Goal: Task Accomplishment & Management: Use online tool/utility

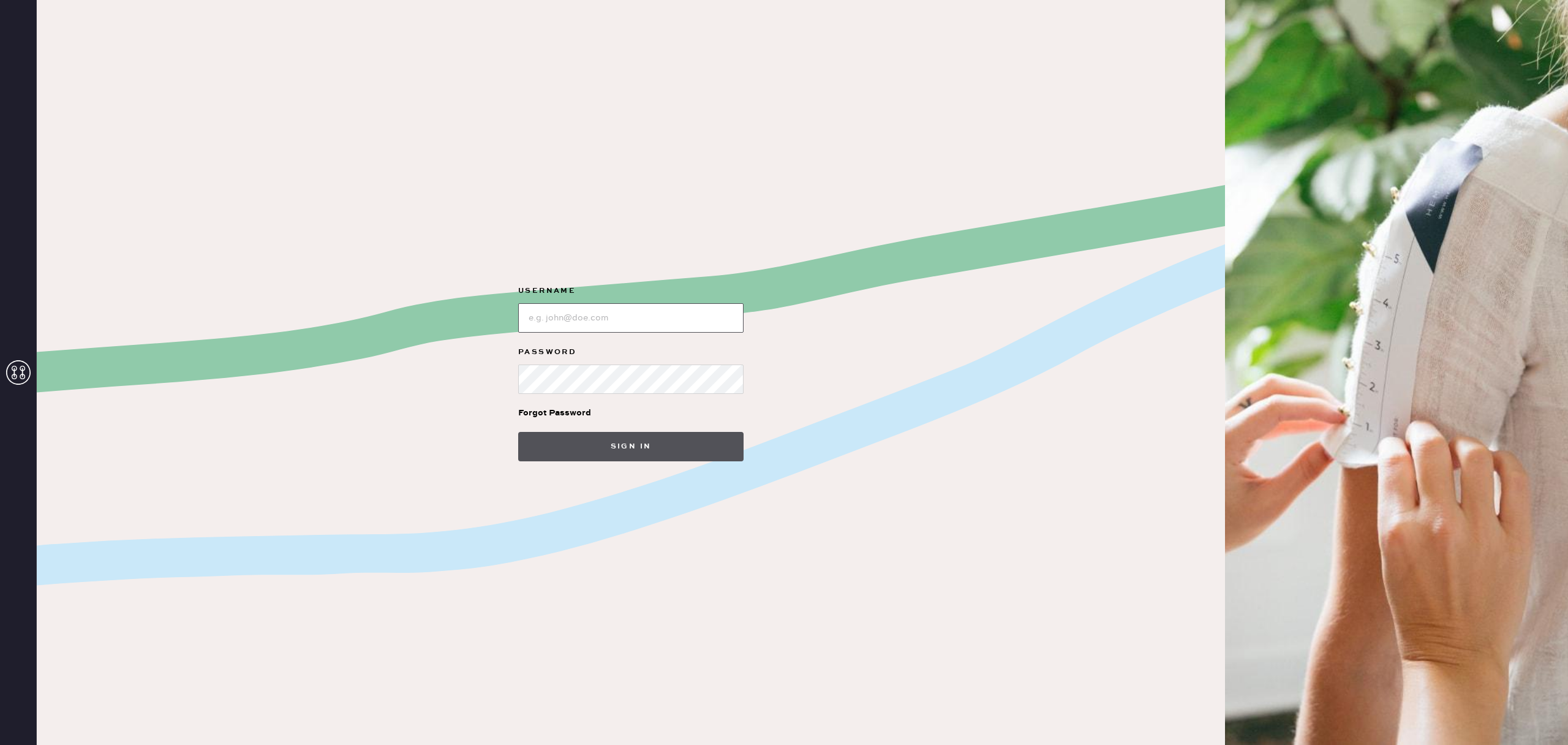
type input "reformationsouthcoastplaza"
click at [624, 454] on button "Sign in" at bounding box center [631, 446] width 226 height 29
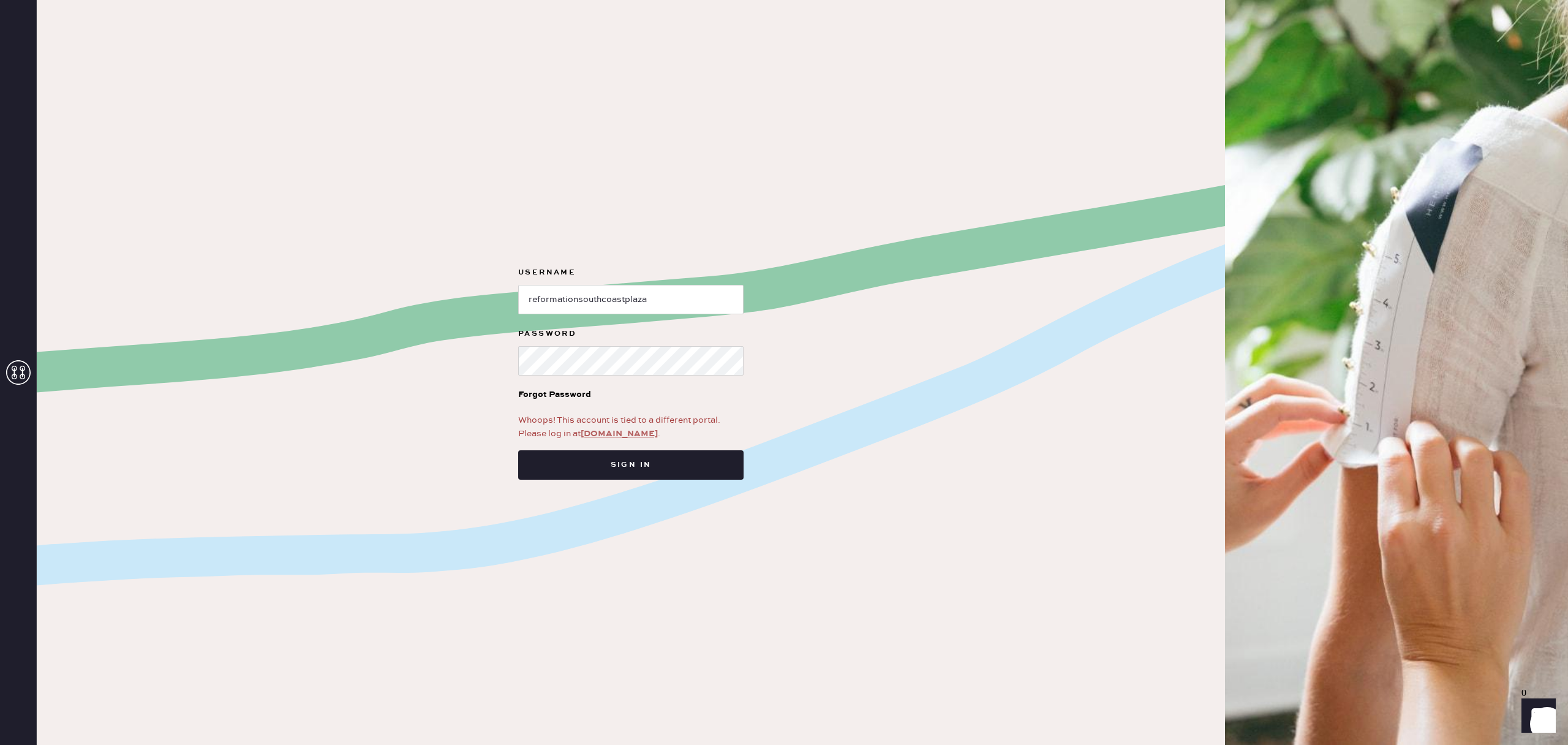
click at [627, 425] on div "Whoops! This account is tied to a different portal. Please log in at [DOMAIN_NA…" at bounding box center [631, 427] width 226 height 27
click at [626, 429] on link "[DOMAIN_NAME]" at bounding box center [619, 434] width 77 height 11
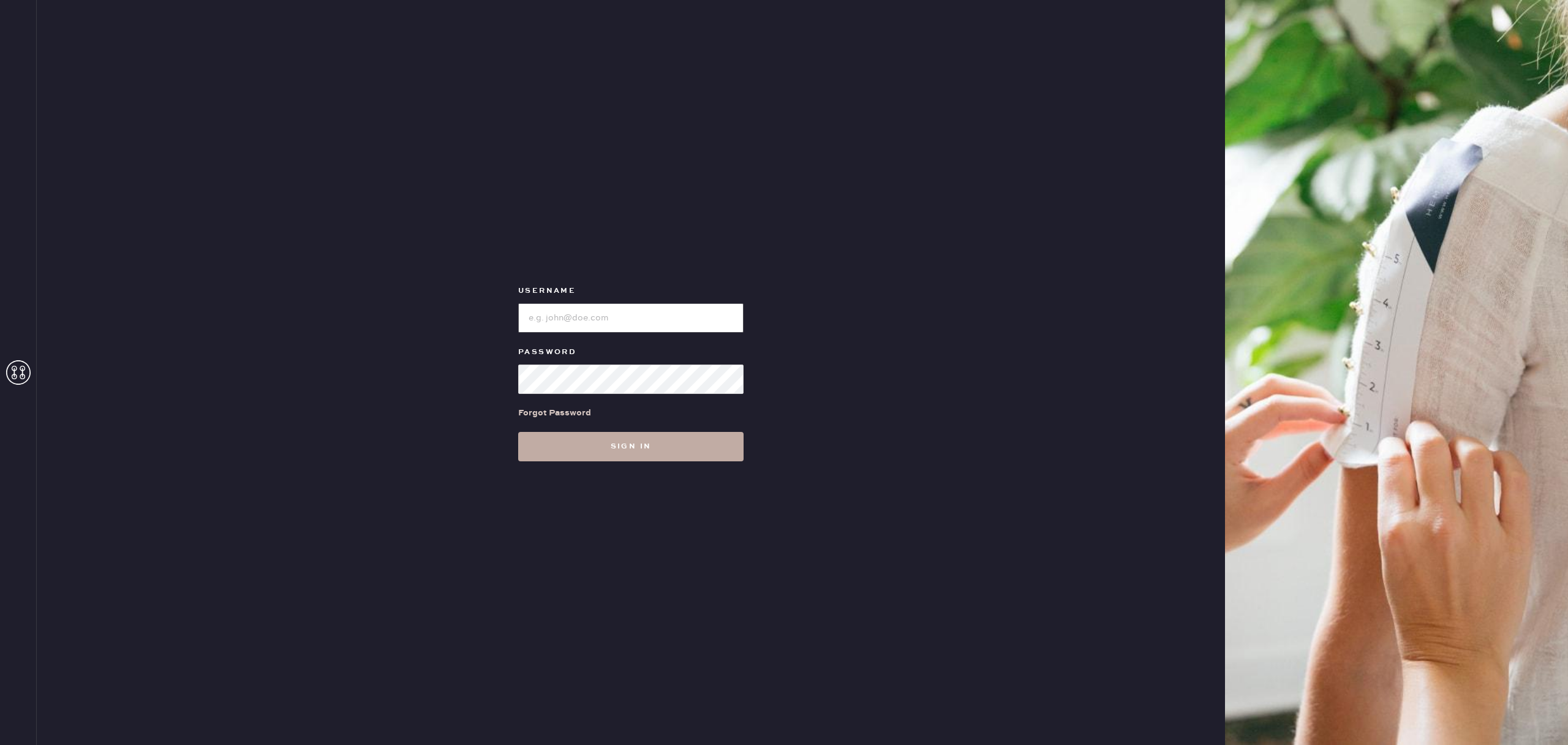
type input "reformationsouthcoastplaza"
click at [625, 443] on button "Sign in" at bounding box center [631, 446] width 226 height 29
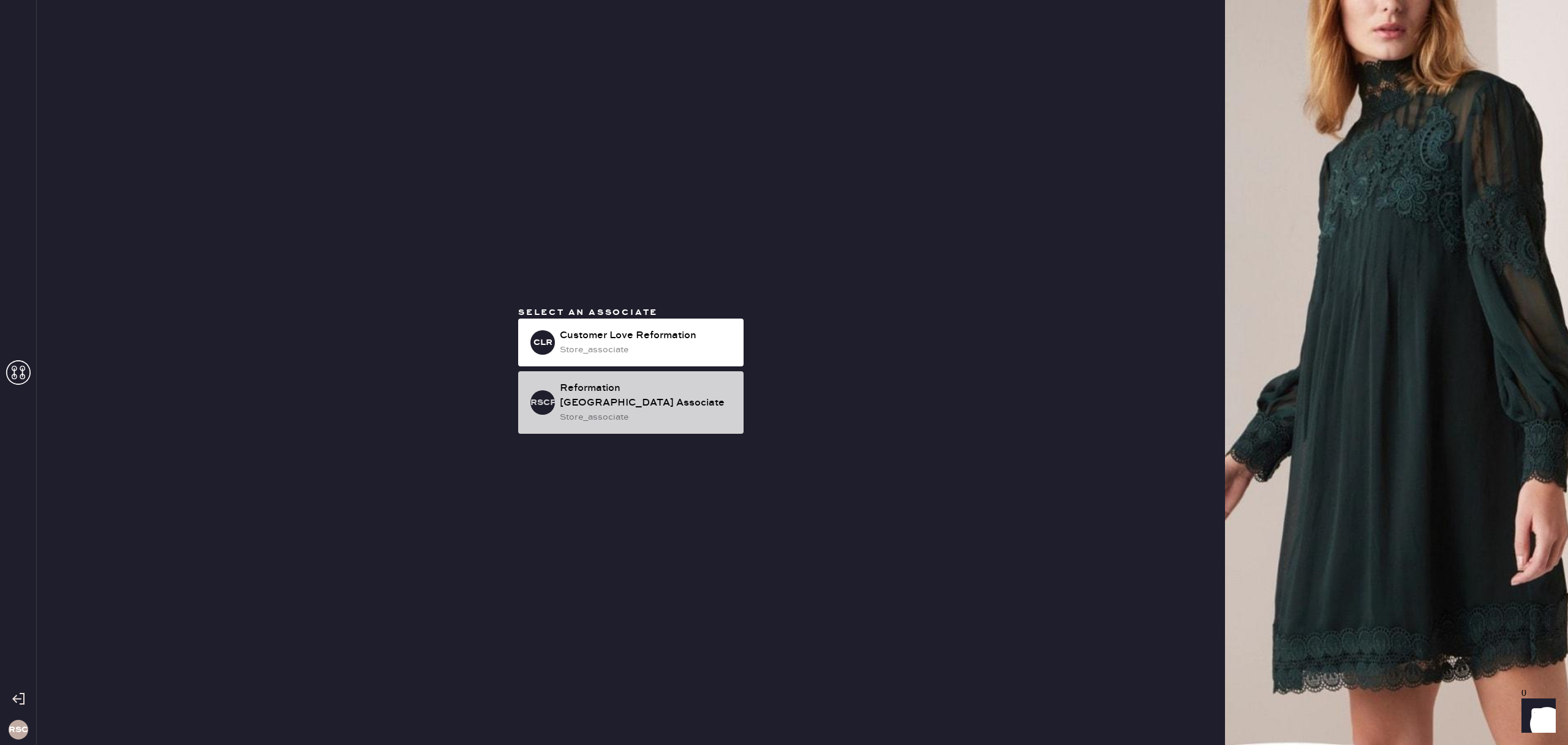
click at [626, 421] on div "store_associate" at bounding box center [647, 417] width 174 height 14
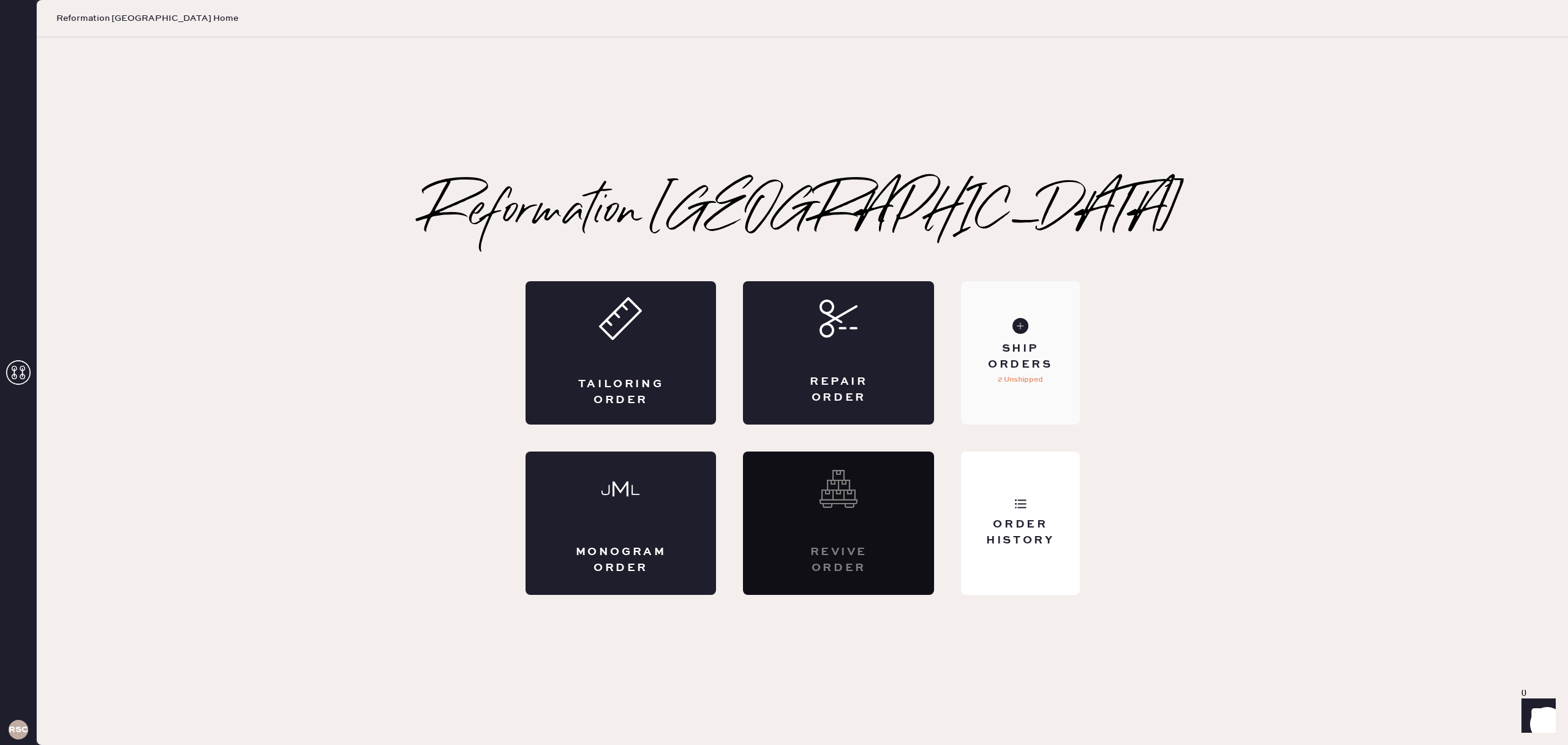
click at [999, 380] on p "2 Unshipped" at bounding box center [1020, 380] width 46 height 15
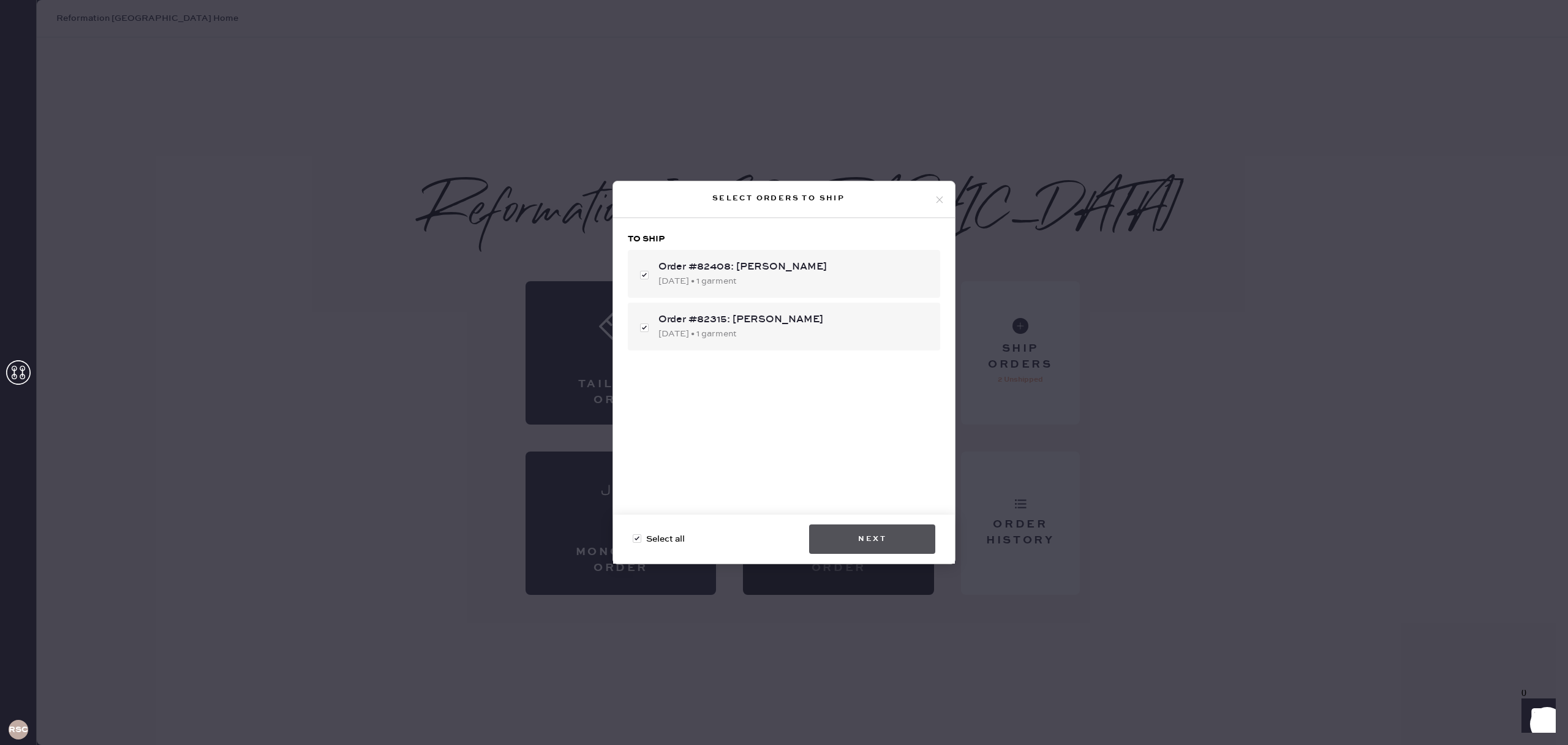
click at [857, 543] on button "Next" at bounding box center [872, 539] width 126 height 29
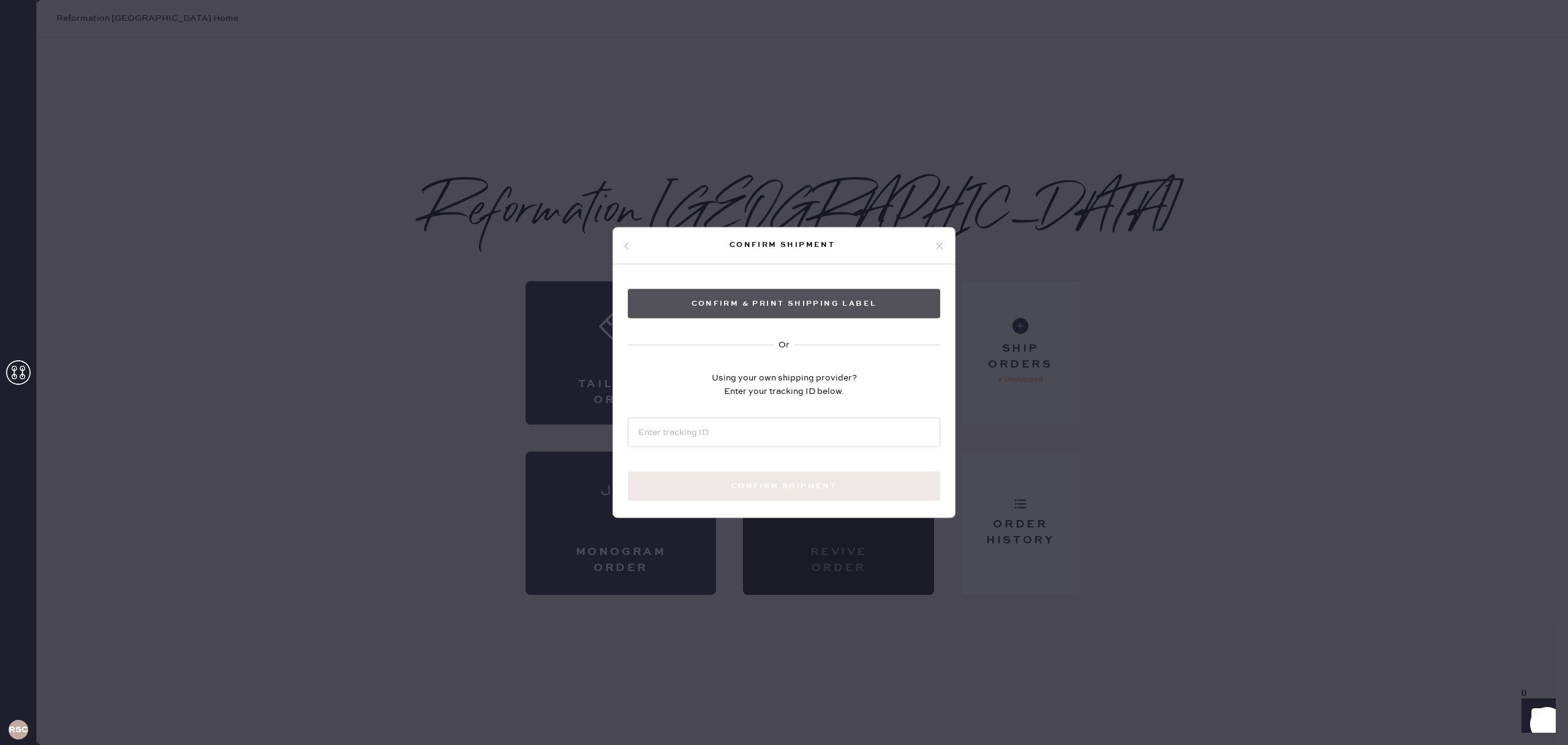
click at [774, 299] on button "Confirm & Print shipping label" at bounding box center [784, 303] width 312 height 29
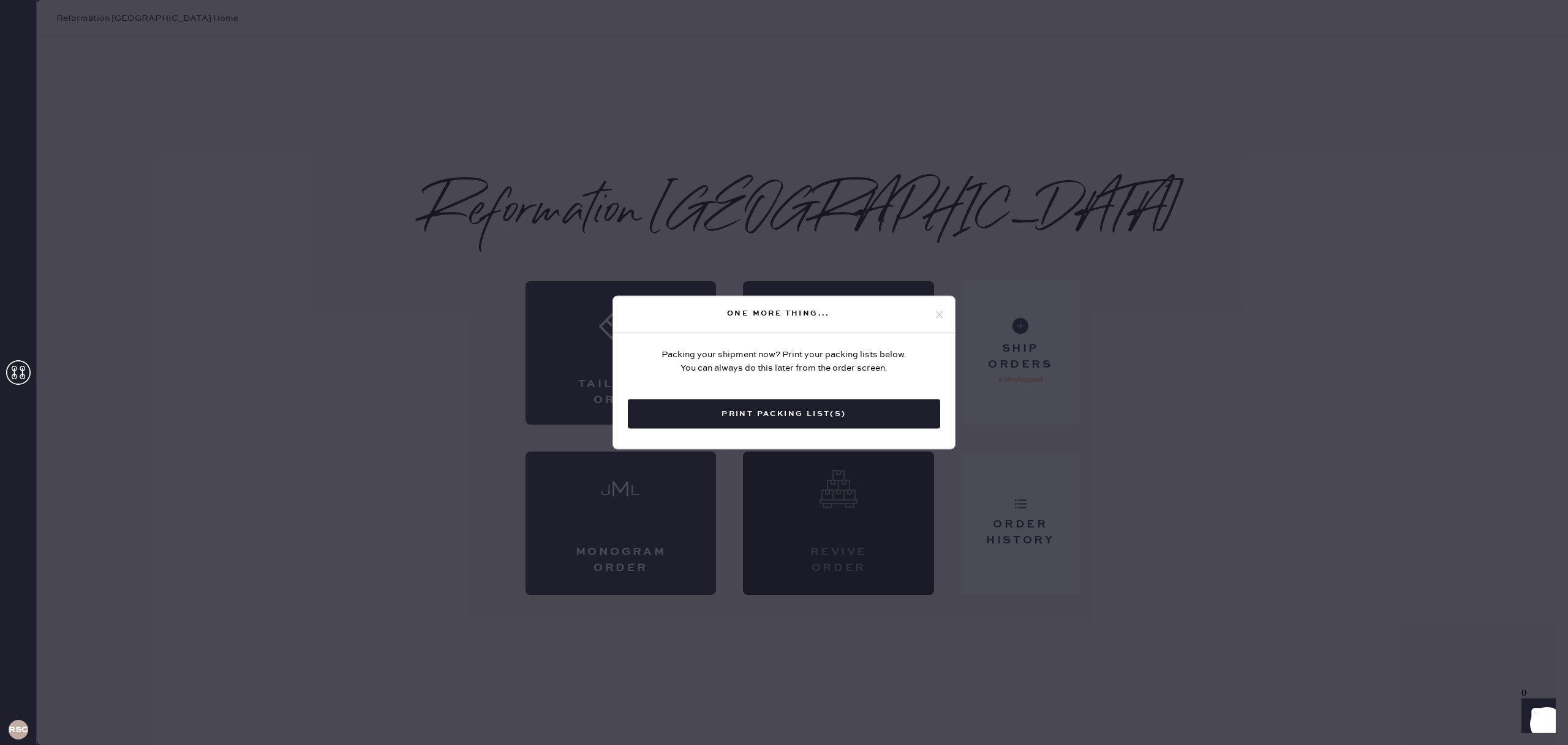
click at [853, 406] on button "Print Packing List(s)" at bounding box center [784, 414] width 312 height 29
